Goal: Task Accomplishment & Management: Use online tool/utility

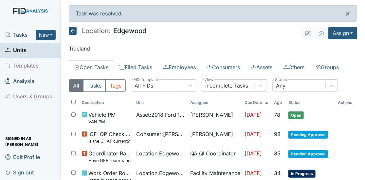
click at [25, 37] on span "Tasks" at bounding box center [20, 35] width 31 height 8
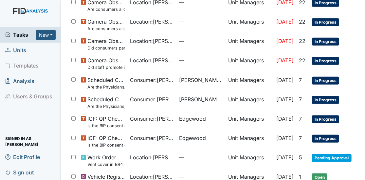
scroll to position [143, 0]
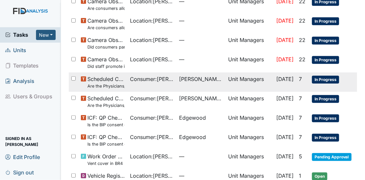
click at [105, 75] on span "Scheduled Consumer Chart Review Are the Physicians/PRN orders updated every 90 …" at bounding box center [106, 82] width 37 height 14
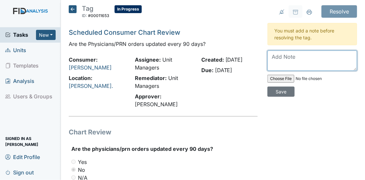
click at [275, 60] on textarea at bounding box center [313, 60] width 90 height 20
type textarea "g"
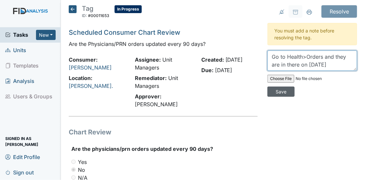
type textarea "Go to Health>Orders and they are in there on 8/4/25"
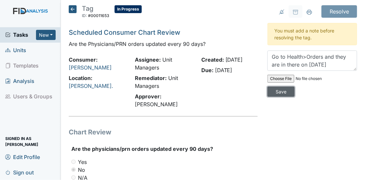
click at [272, 90] on input "Save" at bounding box center [281, 92] width 27 height 10
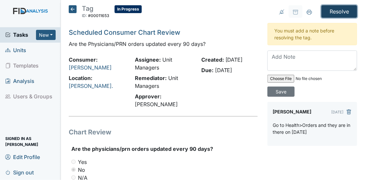
click at [336, 10] on input "Resolve" at bounding box center [340, 11] width 36 height 12
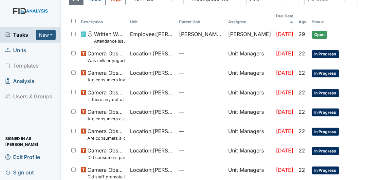
scroll to position [71, 0]
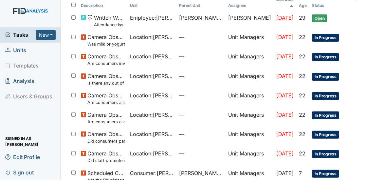
drag, startPoint x: 365, startPoint y: 32, endPoint x: 363, endPoint y: 63, distance: 30.9
click at [363, 63] on main "Task was resolved. × My Tasks All Tasks 1779 All Tasks Tags All FIDs FID Templa…" at bounding box center [213, 90] width 304 height 180
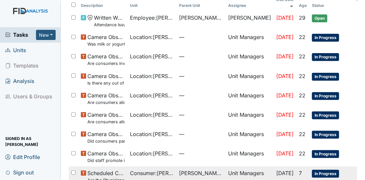
click at [125, 170] on td "Scheduled Consumer Chart Review Are the Physicians/PRN orders updated every 90 …" at bounding box center [102, 176] width 49 height 19
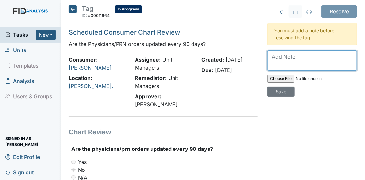
click at [291, 55] on textarea at bounding box center [313, 60] width 90 height 20
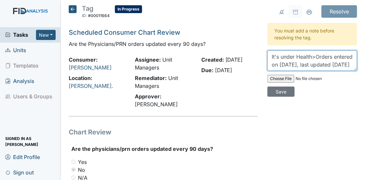
click at [303, 66] on textarea "It's under Health>Orders entered on 8/4/25, last updated 8/24/25" at bounding box center [313, 60] width 90 height 20
type textarea "It's under Health>Orders entered on 8/4/25, last updated 8/21/25"
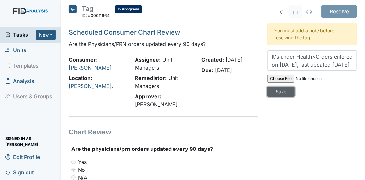
click at [285, 88] on input "Save" at bounding box center [281, 92] width 27 height 10
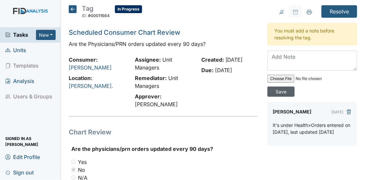
scroll to position [0, 0]
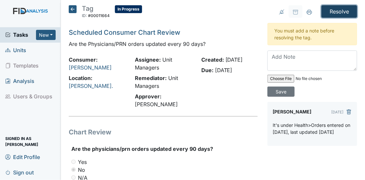
click at [334, 7] on input "Resolve" at bounding box center [340, 11] width 36 height 12
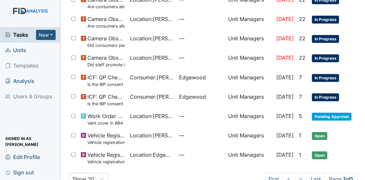
scroll to position [179, 0]
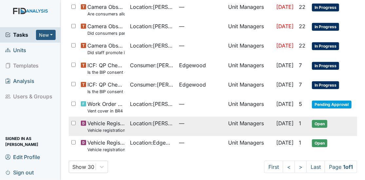
click at [99, 119] on span "Vehicle Registration Vehicle registration" at bounding box center [106, 126] width 37 height 14
click at [98, 121] on span "Vehicle Registration Vehicle registration" at bounding box center [106, 126] width 37 height 14
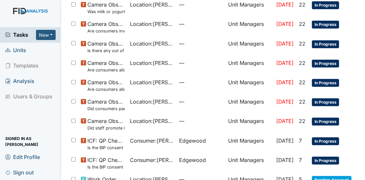
scroll to position [91, 0]
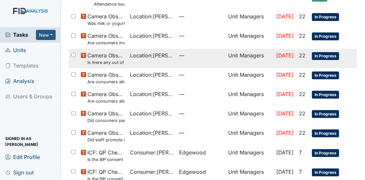
click at [110, 59] on small "Is there any out of the ordinary cell phone usage?" at bounding box center [106, 62] width 37 height 6
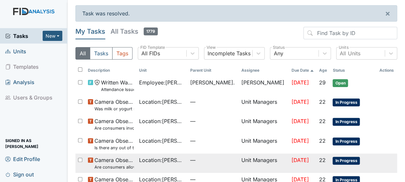
click at [121, 167] on small "Are consumers allowed to leave the table as desired?" at bounding box center [113, 167] width 39 height 6
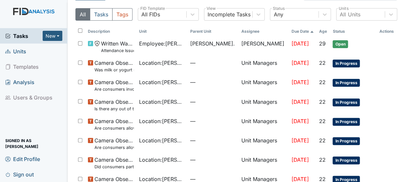
scroll to position [75, 0]
